Goal: Task Accomplishment & Management: Manage account settings

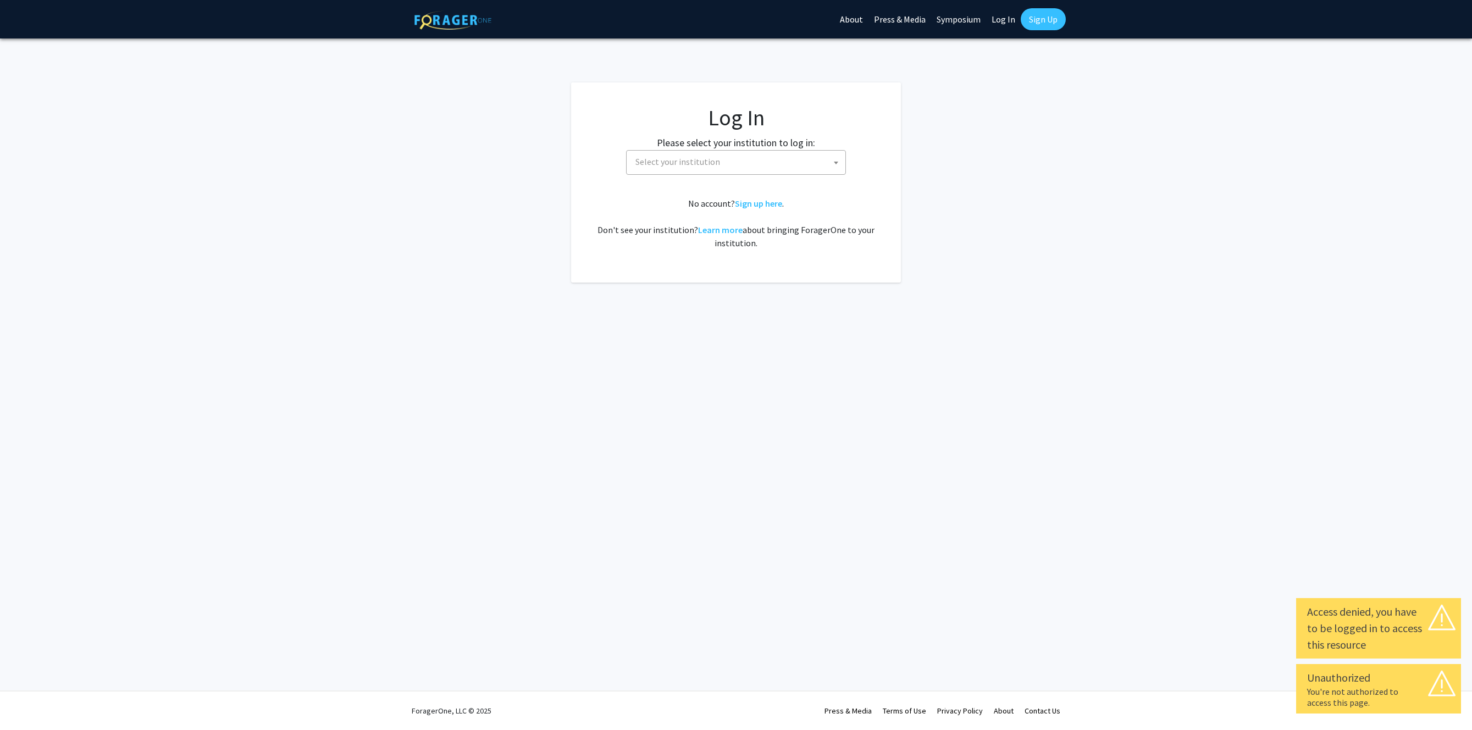
click at [840, 162] on span at bounding box center [836, 163] width 11 height 24
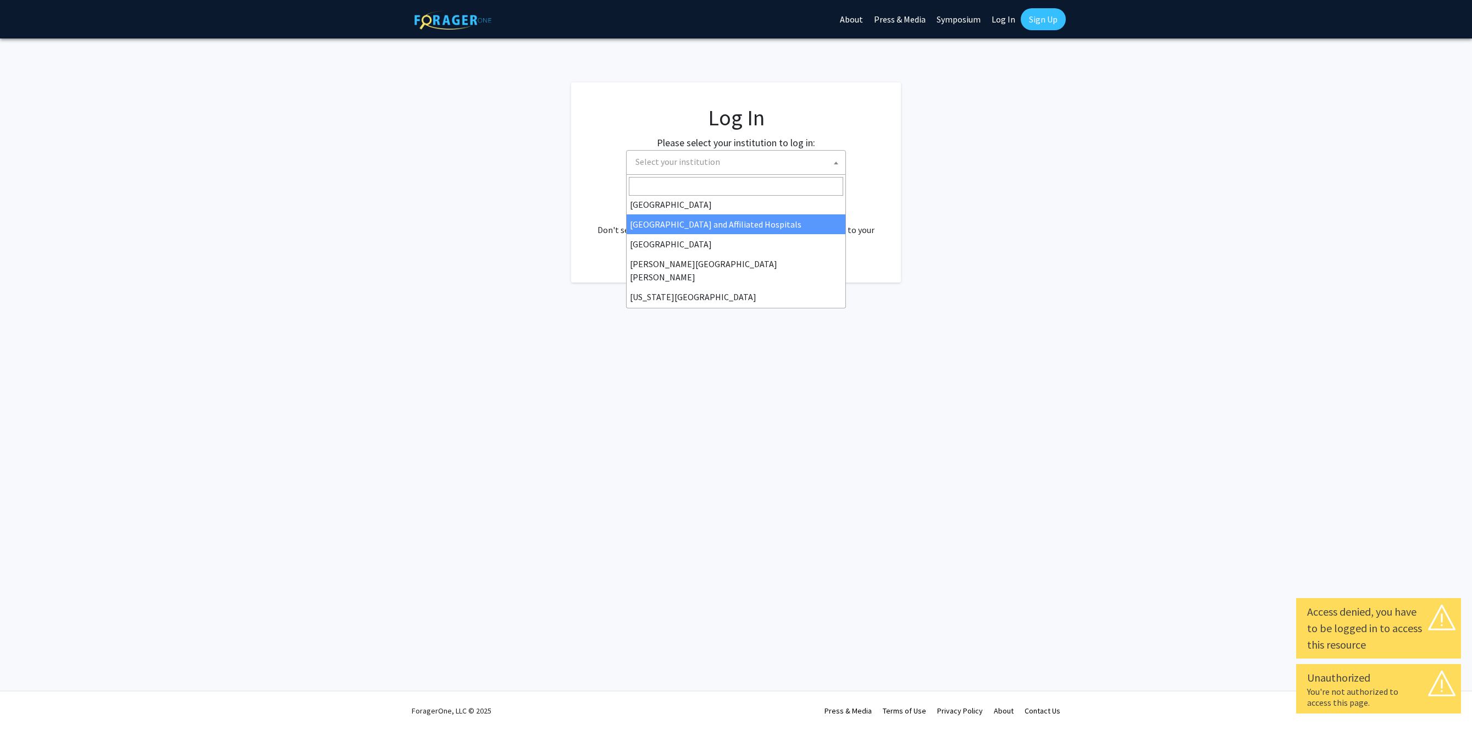
scroll to position [385, 0]
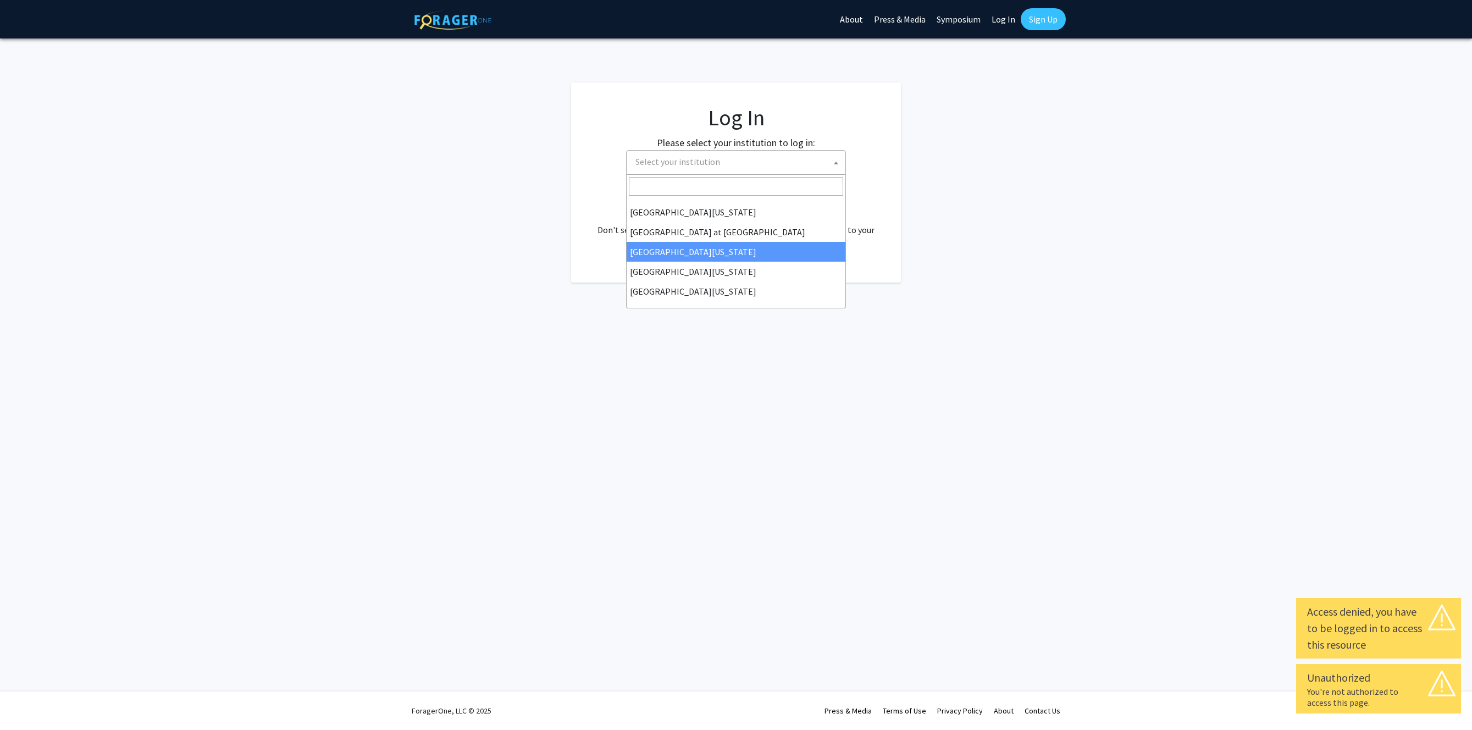
select select "13"
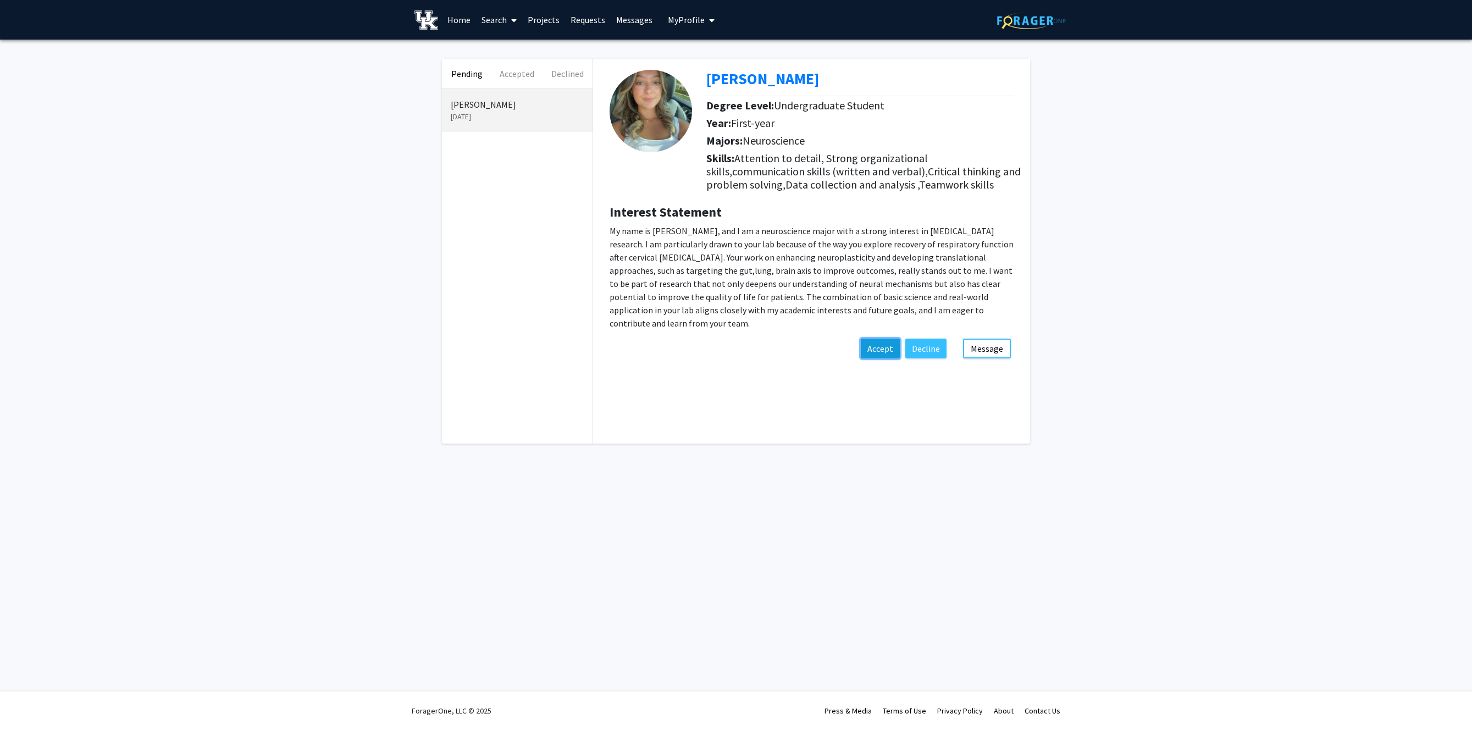
click at [890, 347] on button "Accept" at bounding box center [880, 349] width 39 height 20
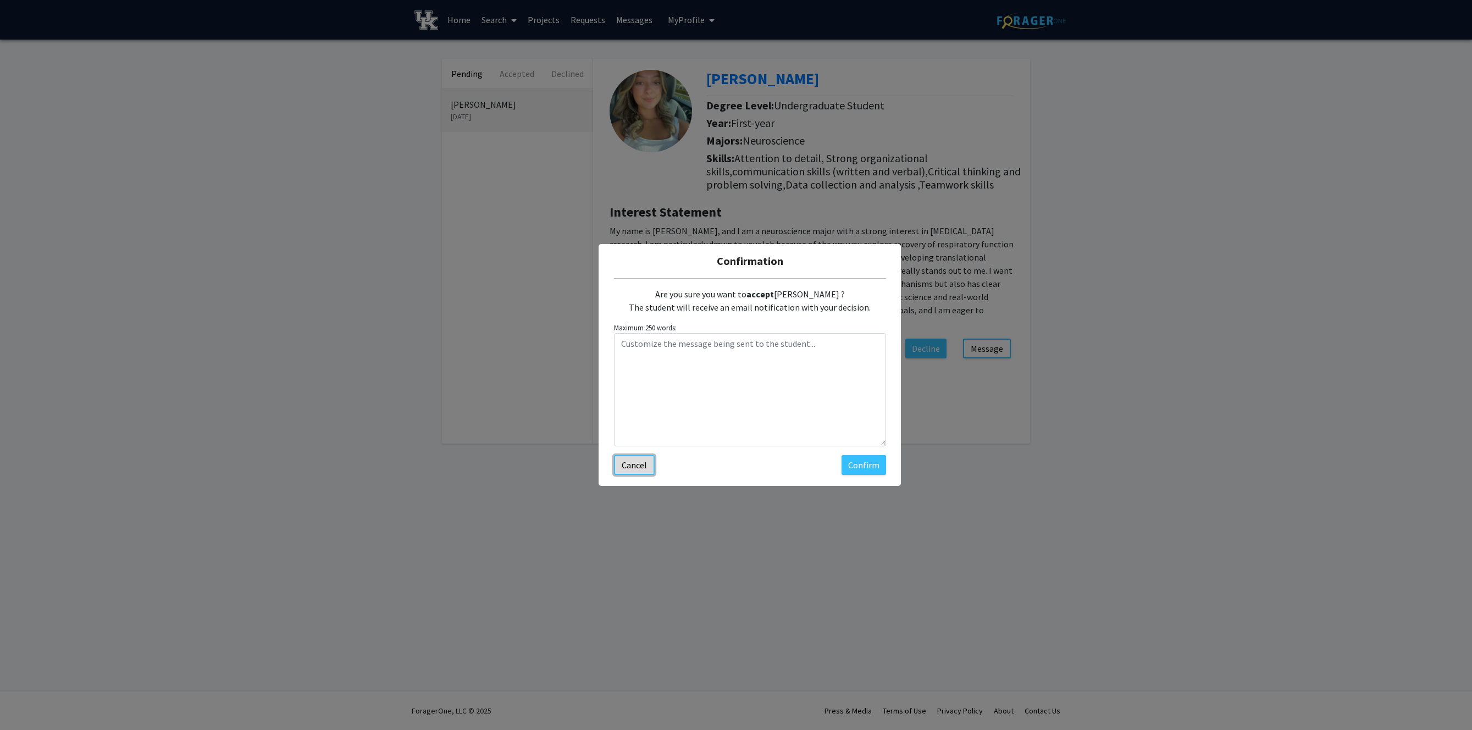
click at [640, 472] on button "Cancel" at bounding box center [634, 465] width 41 height 20
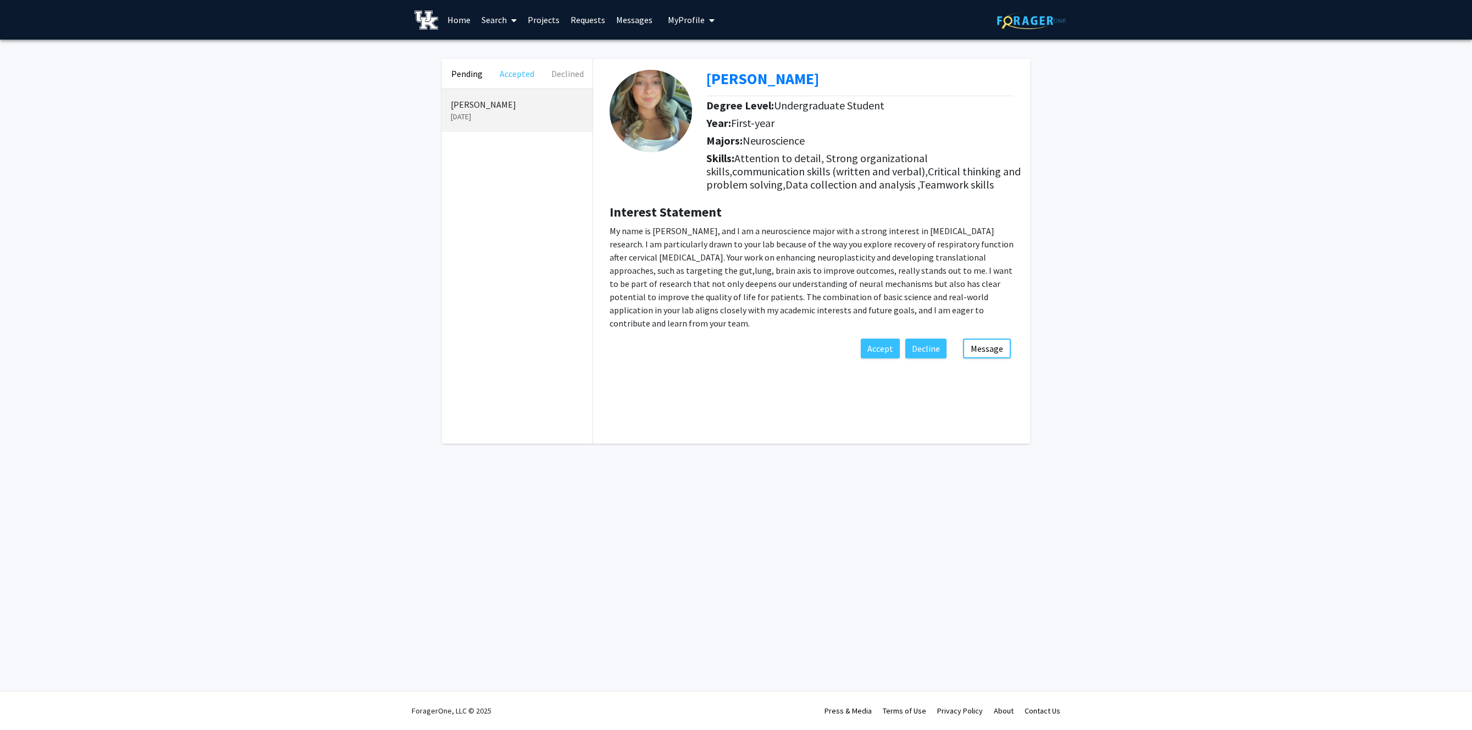
click at [512, 75] on button "Accepted" at bounding box center [517, 74] width 50 height 30
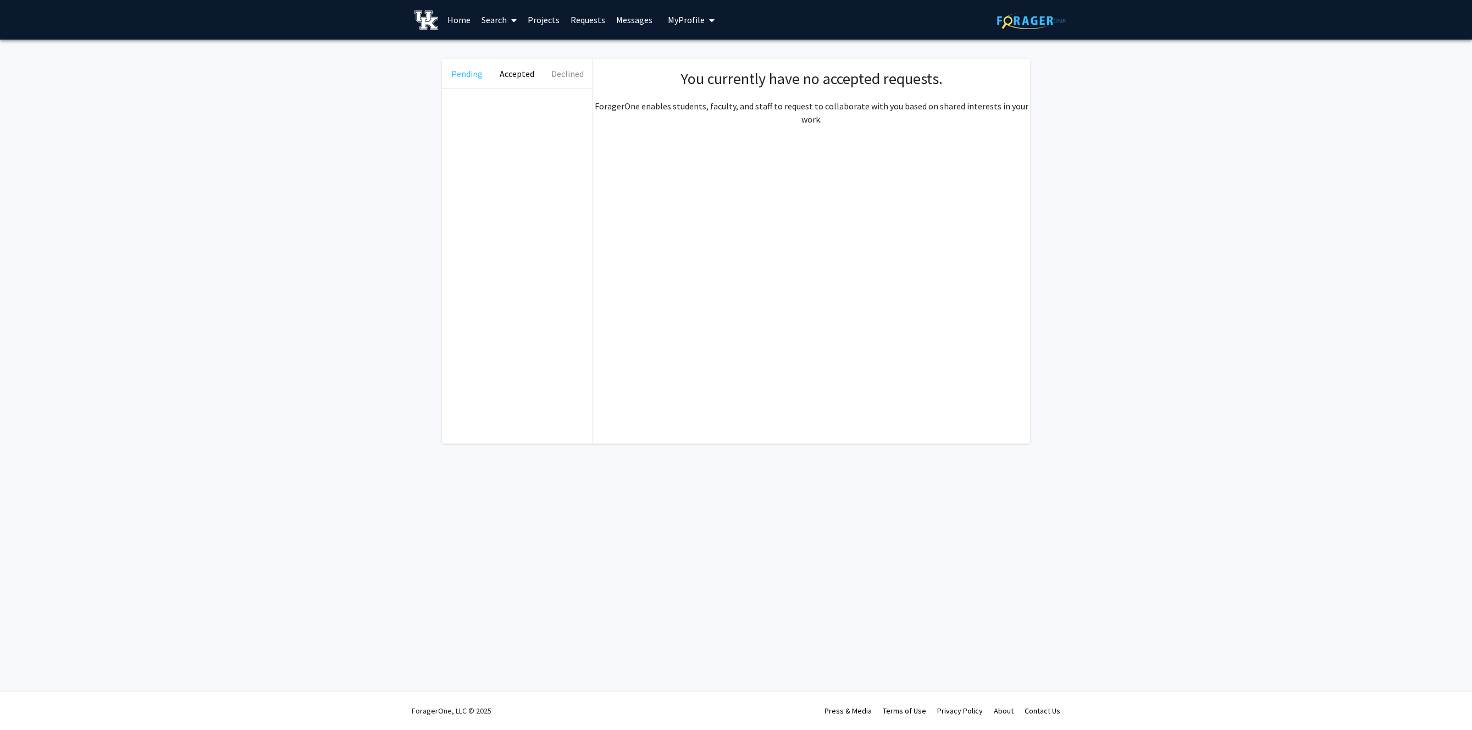
click at [482, 75] on button "Pending" at bounding box center [467, 74] width 50 height 30
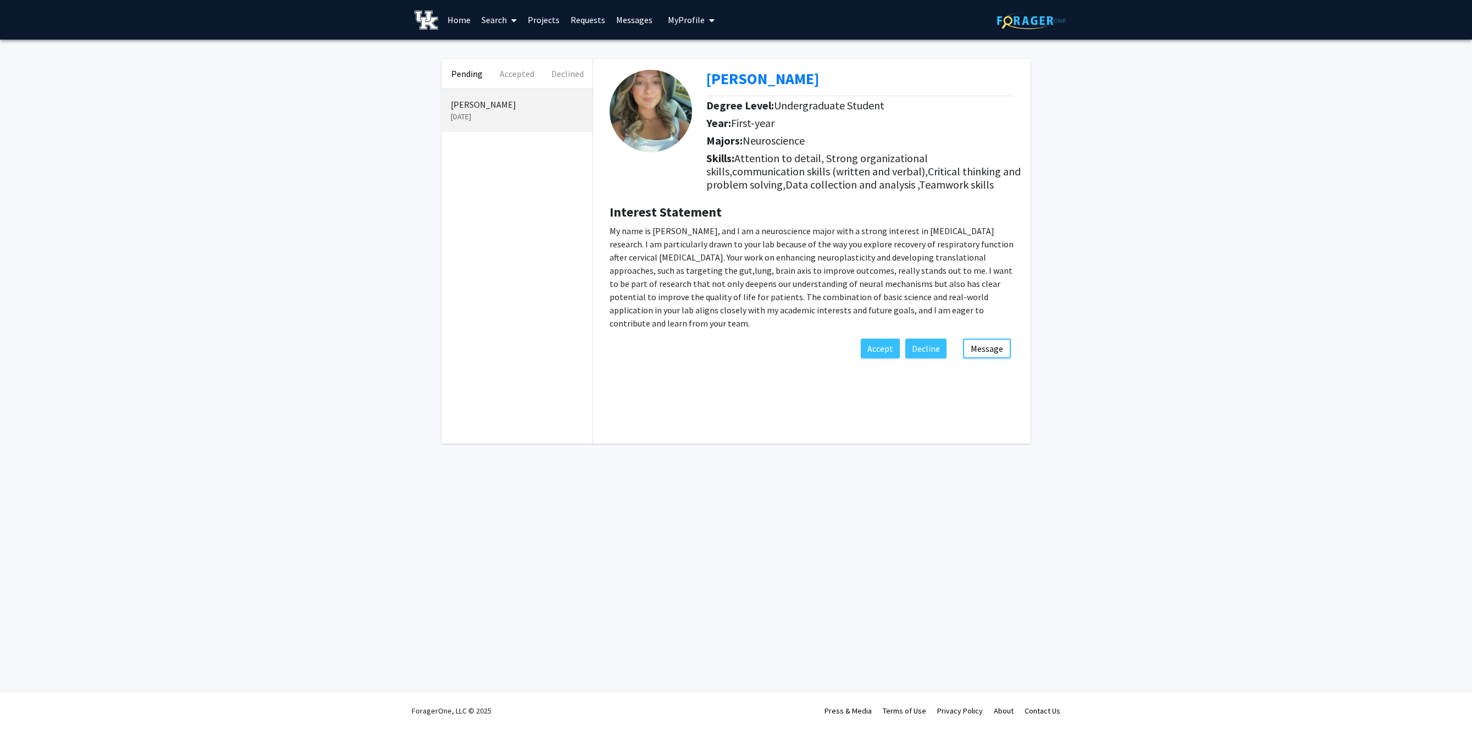
click at [647, 98] on img at bounding box center [651, 111] width 82 height 82
